Goal: Task Accomplishment & Management: Use online tool/utility

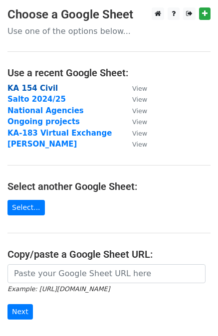
click at [36, 86] on strong "KA 154 Civil" at bounding box center [32, 88] width 50 height 9
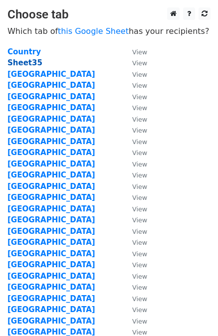
click at [22, 65] on strong "Sheet35" at bounding box center [24, 62] width 35 height 9
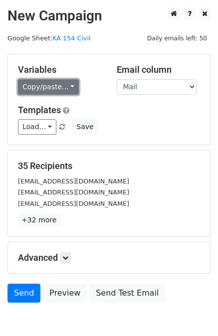
click at [61, 84] on link "Copy/paste..." at bounding box center [48, 86] width 61 height 15
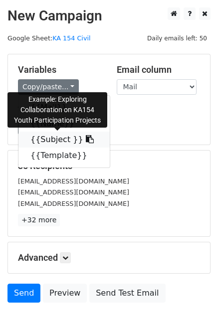
click at [54, 136] on link "{{Subject }}" at bounding box center [63, 140] width 91 height 16
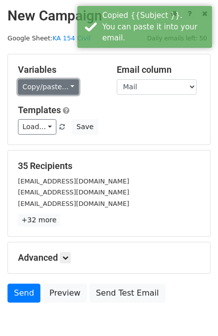
click at [62, 86] on link "Copy/paste..." at bounding box center [48, 86] width 61 height 15
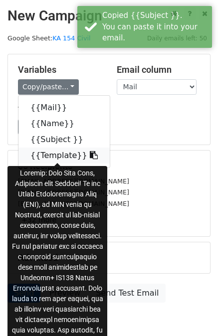
click at [59, 150] on link "{{Template}}" at bounding box center [63, 156] width 91 height 16
